Goal: Task Accomplishment & Management: Manage account settings

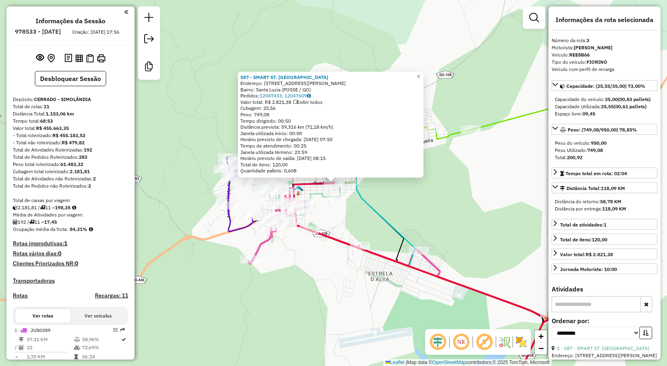
select select "**********"
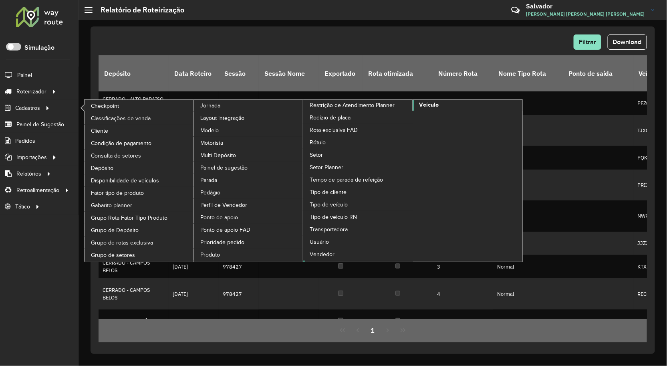
click at [433, 109] on span "Veículo" at bounding box center [429, 105] width 20 height 8
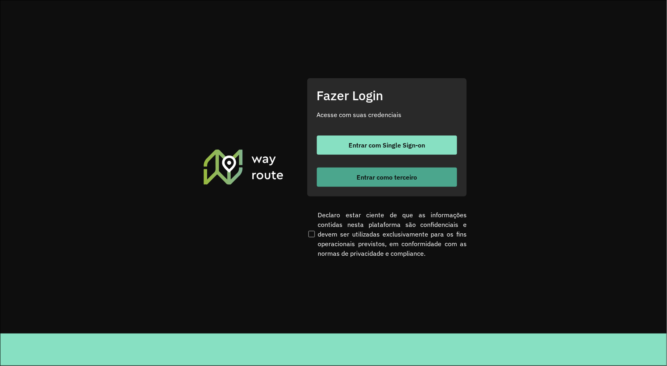
click at [385, 171] on button "Entrar como terceiro" at bounding box center [387, 177] width 140 height 19
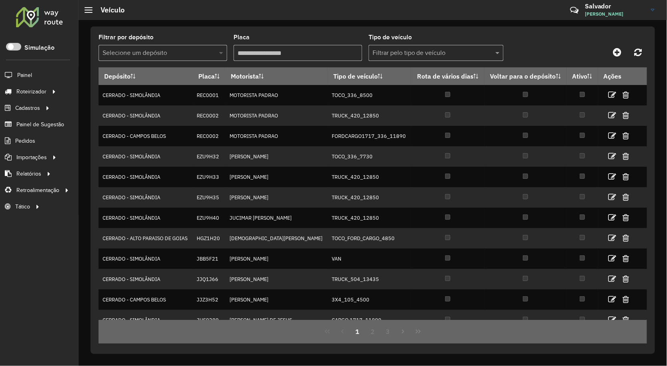
click at [218, 52] on span at bounding box center [222, 53] width 10 height 10
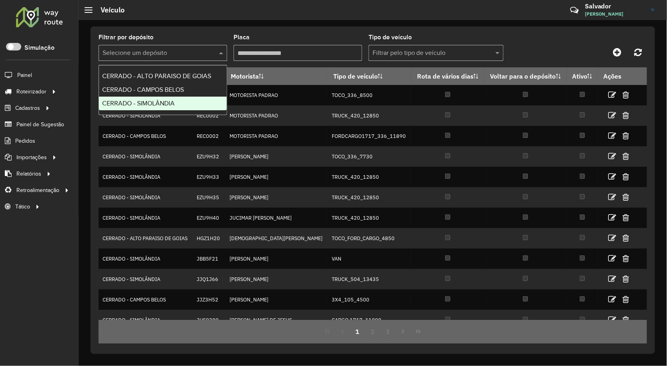
click at [153, 105] on span "CERRADO - SIMOLÂNDIA" at bounding box center [138, 103] width 73 height 7
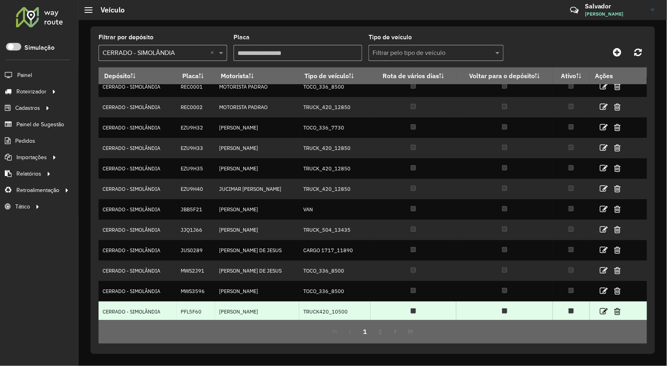
scroll to position [11, 0]
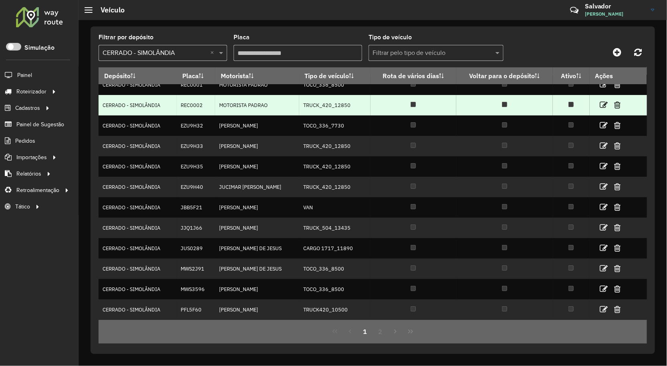
click at [123, 105] on td "CERRADO - SIMOLÂNDIA" at bounding box center [138, 105] width 78 height 20
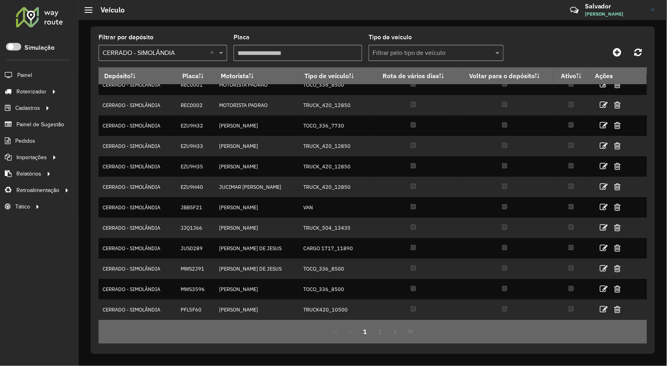
click at [647, 315] on div "Filtrar por depósito Selecione um depósito × CERRADO - SIMOLÂNDIA × Placa Tipo …" at bounding box center [373, 189] width 565 height 327
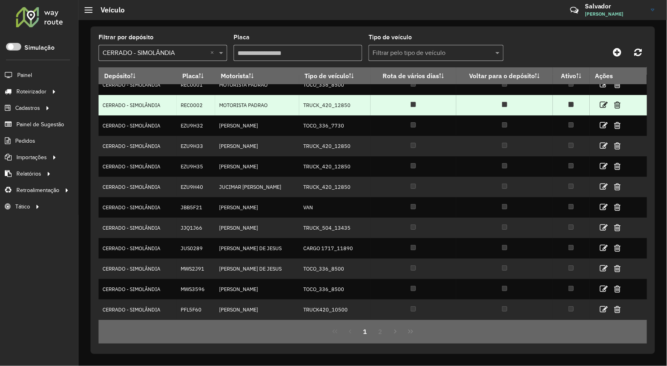
click at [165, 112] on td "CERRADO - SIMOLÂNDIA" at bounding box center [138, 105] width 78 height 20
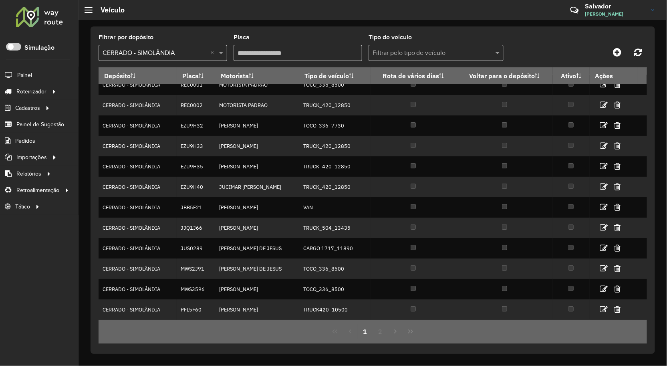
click at [180, 50] on input "text" at bounding box center [155, 53] width 105 height 10
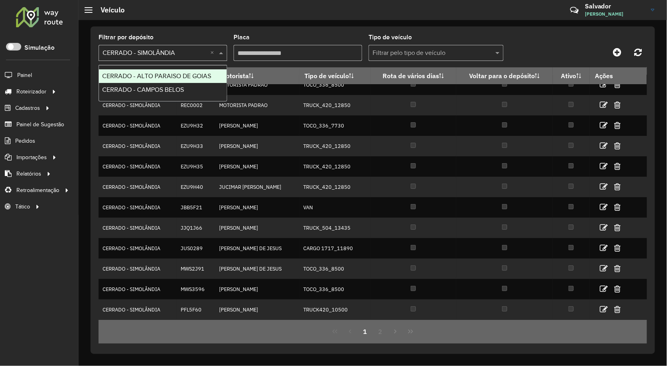
click at [161, 78] on span "CERRADO - ALTO PARAISO DE GOIAS" at bounding box center [156, 76] width 109 height 7
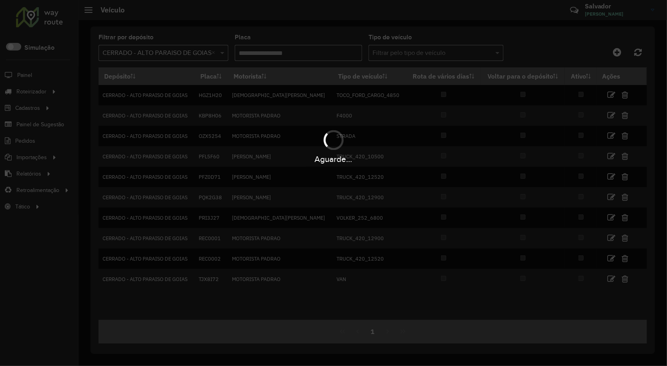
scroll to position [0, 0]
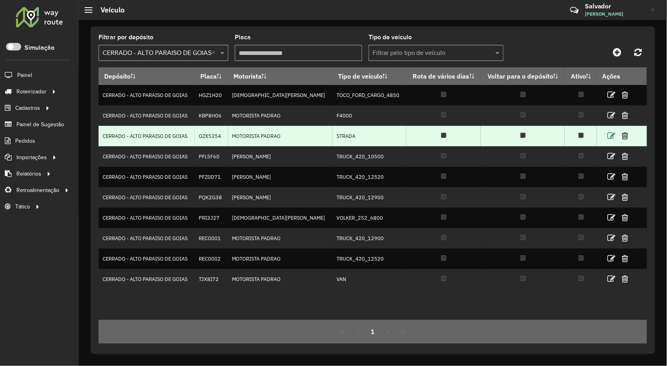
click at [611, 137] on icon at bounding box center [611, 136] width 8 height 8
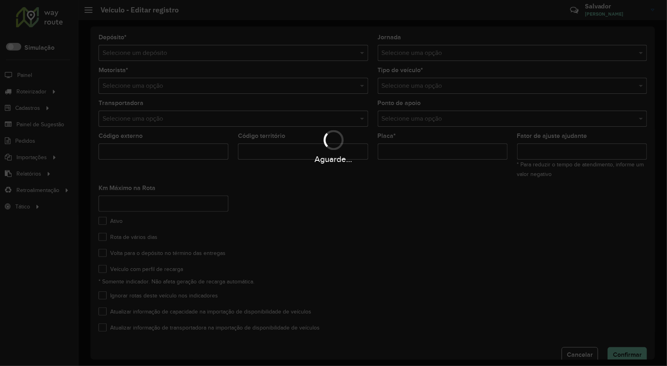
type input "*******"
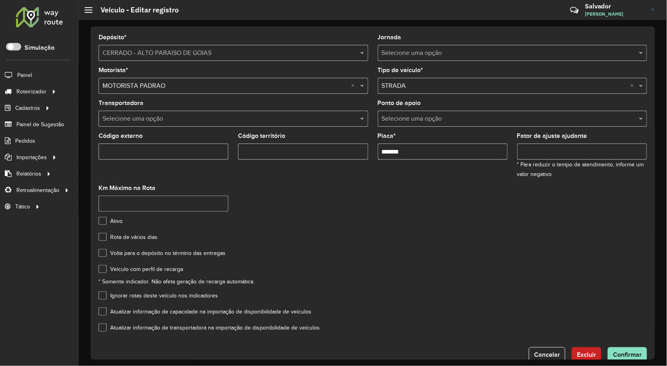
click at [450, 85] on input "text" at bounding box center [505, 86] width 246 height 10
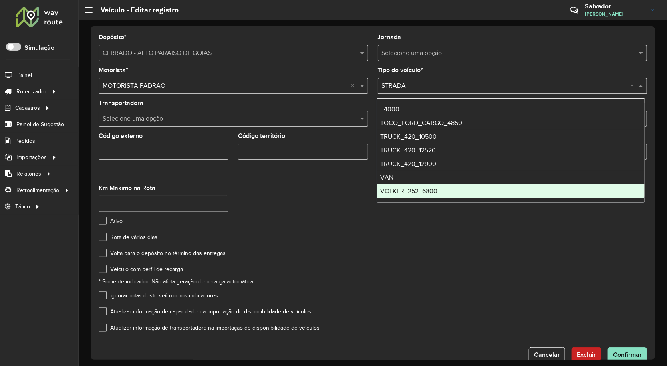
click at [326, 217] on formly-group "Motorista * Selecione uma opção × MOTORISTA PADRAO × Tipo de veículo * Selecion…" at bounding box center [373, 142] width 558 height 151
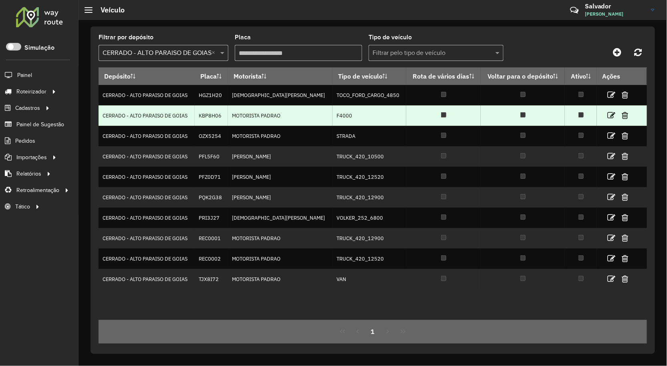
click at [129, 115] on td "CERRADO - ALTO PARAISO DE GOIAS" at bounding box center [147, 115] width 96 height 20
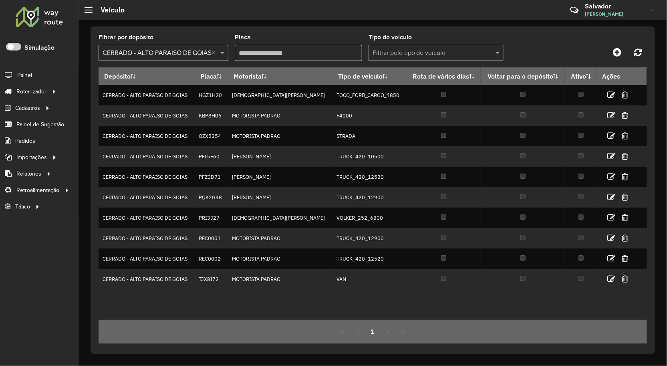
drag, startPoint x: 189, startPoint y: 52, endPoint x: 197, endPoint y: 62, distance: 13.1
click at [189, 52] on input "text" at bounding box center [156, 53] width 106 height 10
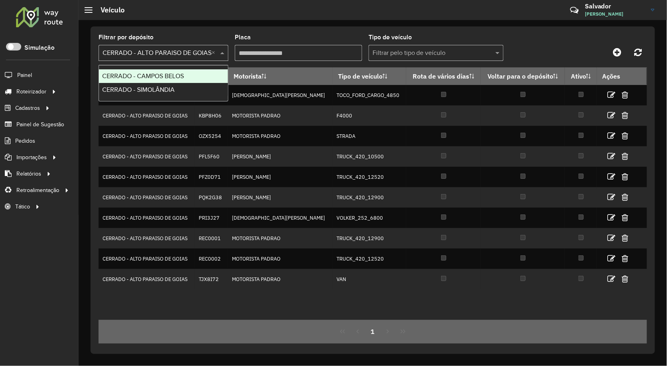
click at [154, 79] on span "CERRADO - CAMPOS BELOS" at bounding box center [143, 76] width 82 height 7
